Goal: Download file/media

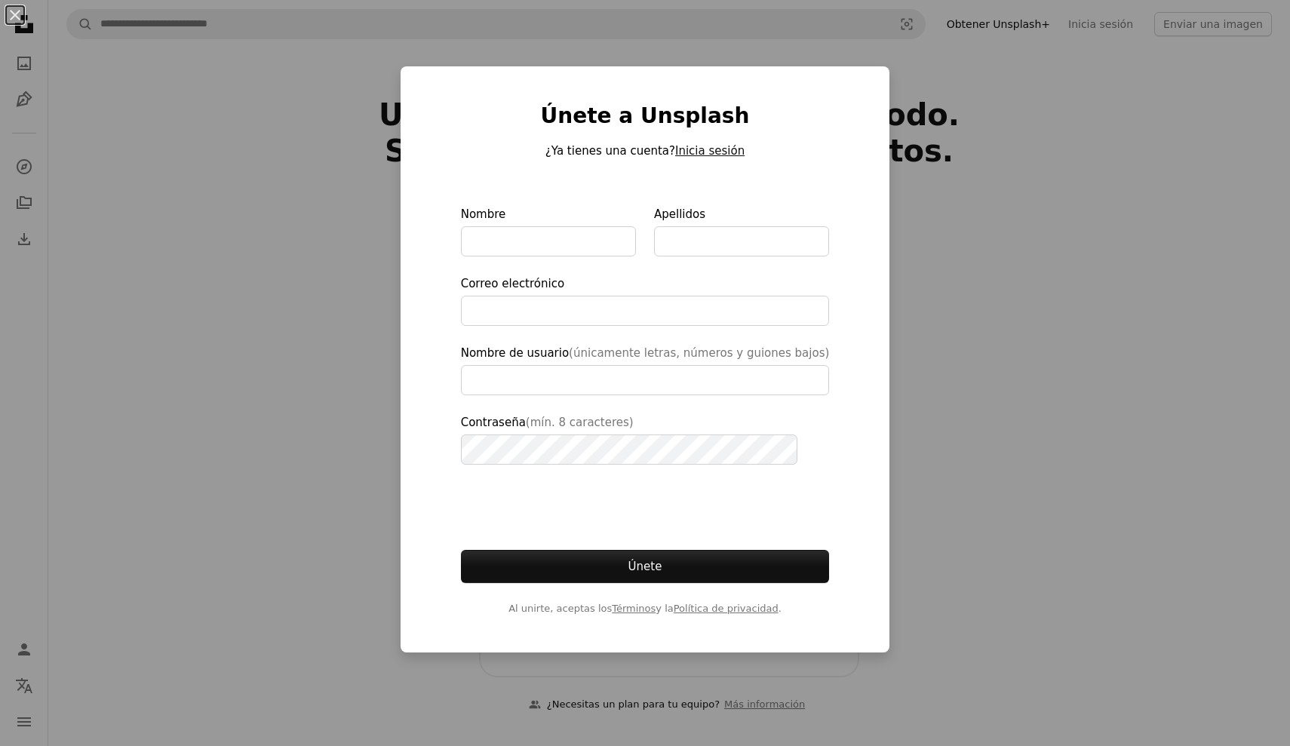
click at [700, 155] on button "Inicia sesión" at bounding box center [709, 151] width 69 height 18
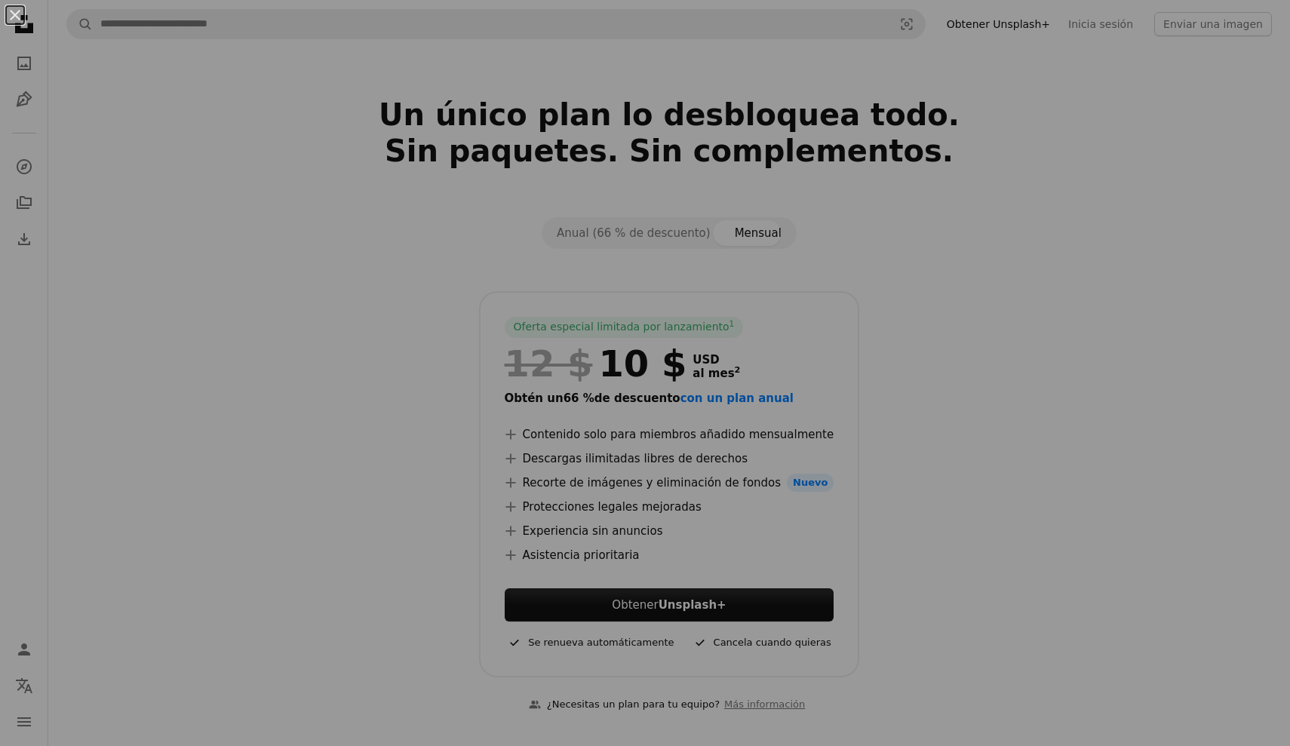
click at [717, 150] on div "An X shape" at bounding box center [645, 373] width 1290 height 746
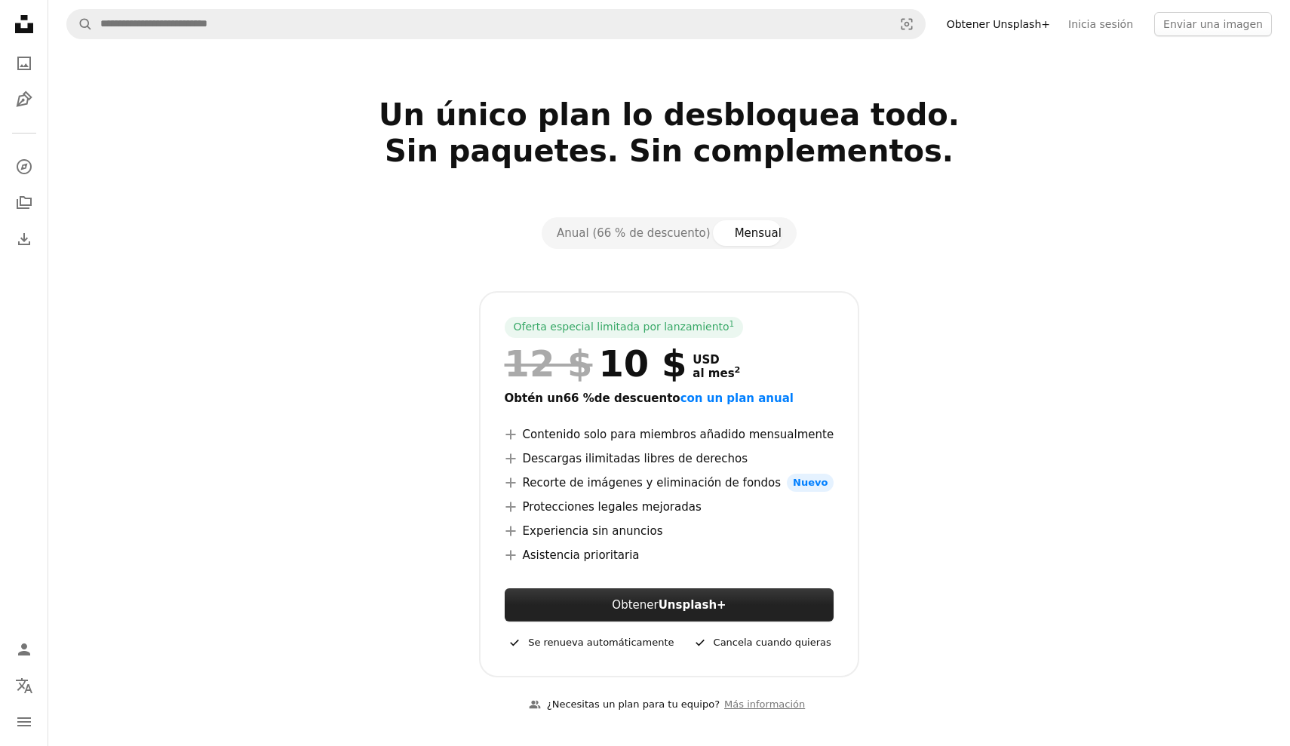
click at [719, 608] on strong "Unsplash+" at bounding box center [693, 605] width 68 height 14
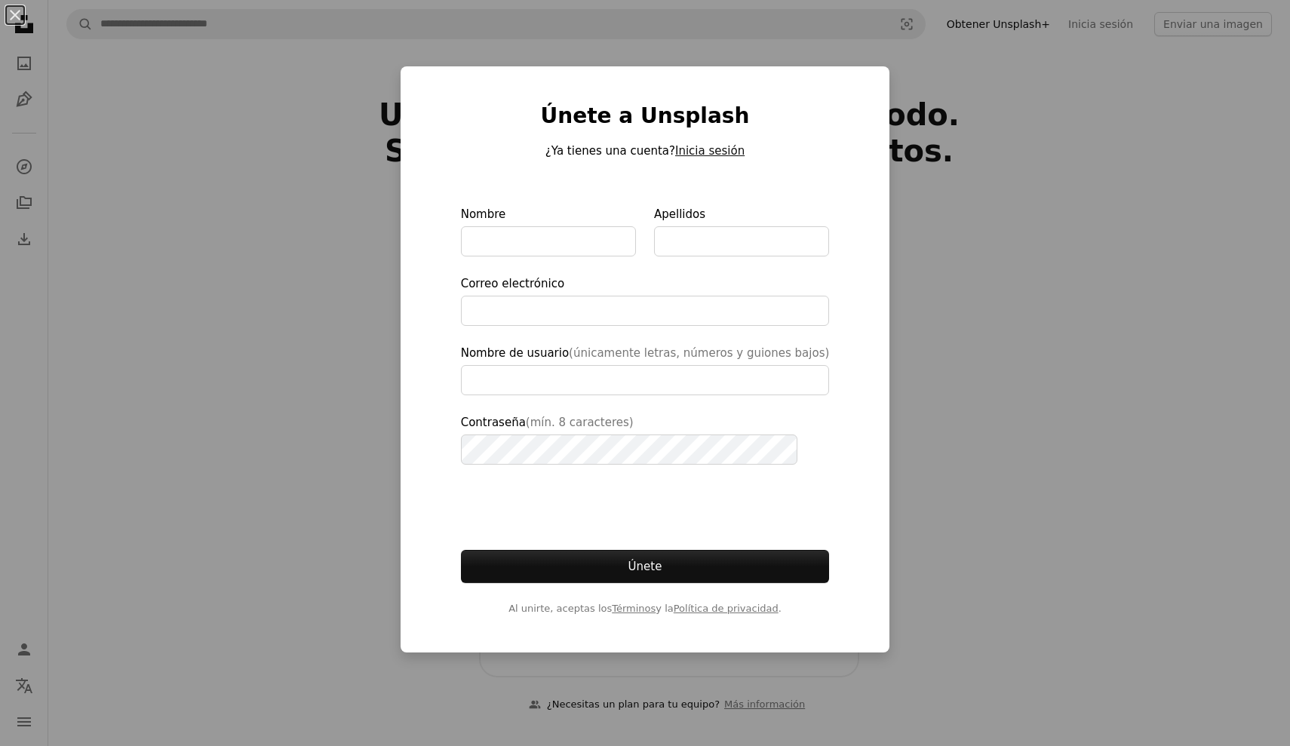
click at [721, 154] on button "Inicia sesión" at bounding box center [709, 151] width 69 height 18
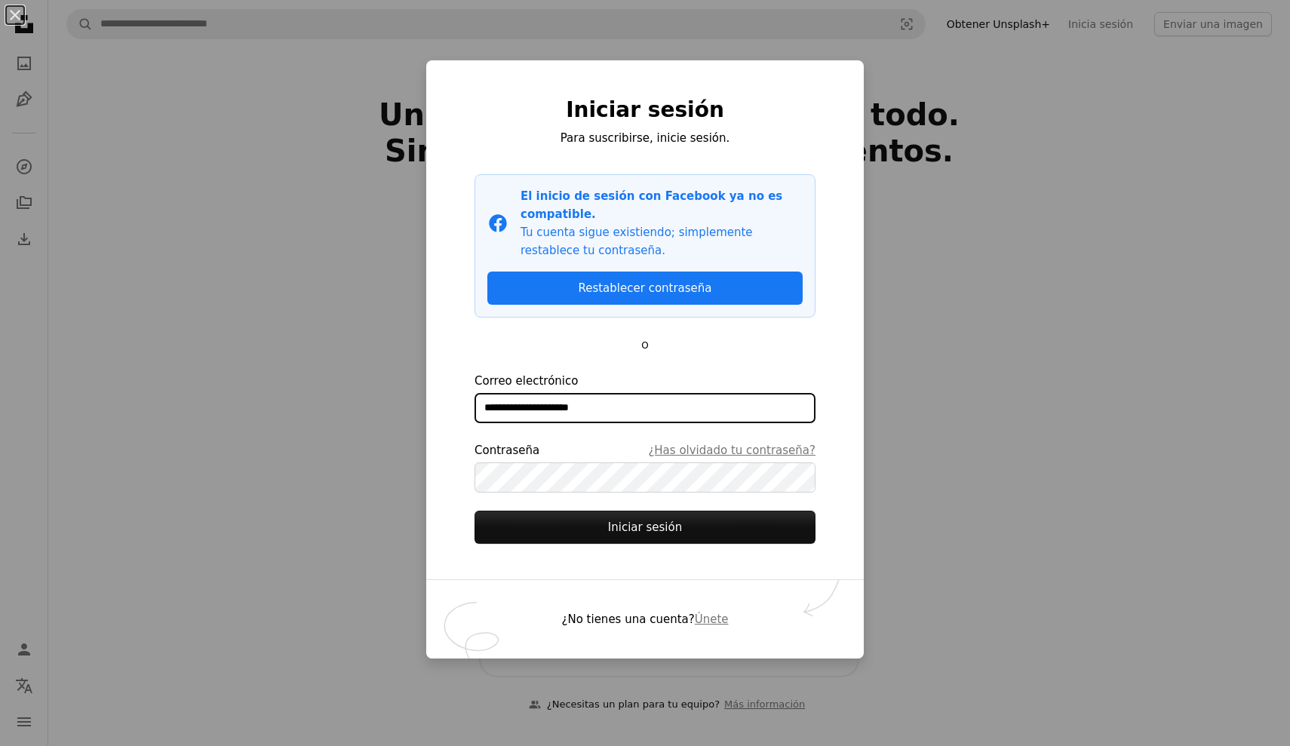
type input "**********"
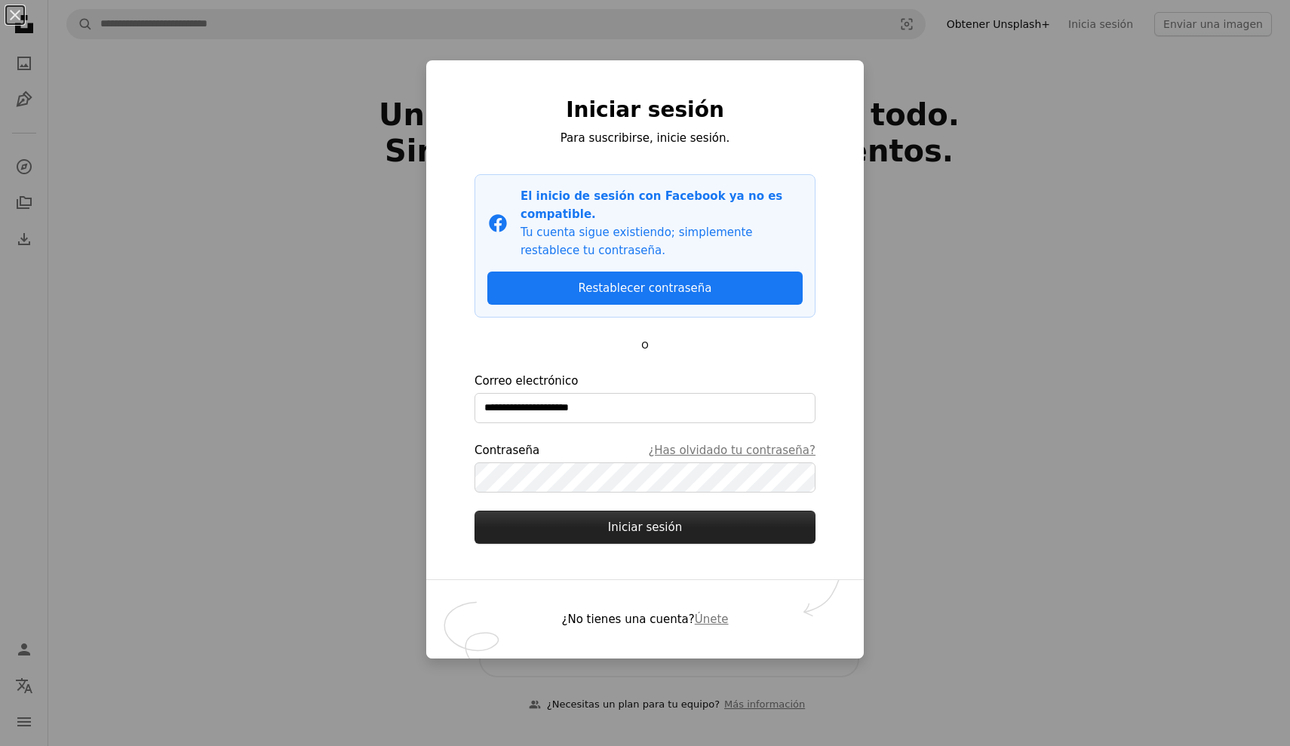
click at [647, 534] on button "Iniciar sesión" at bounding box center [645, 527] width 341 height 33
